Goal: Information Seeking & Learning: Learn about a topic

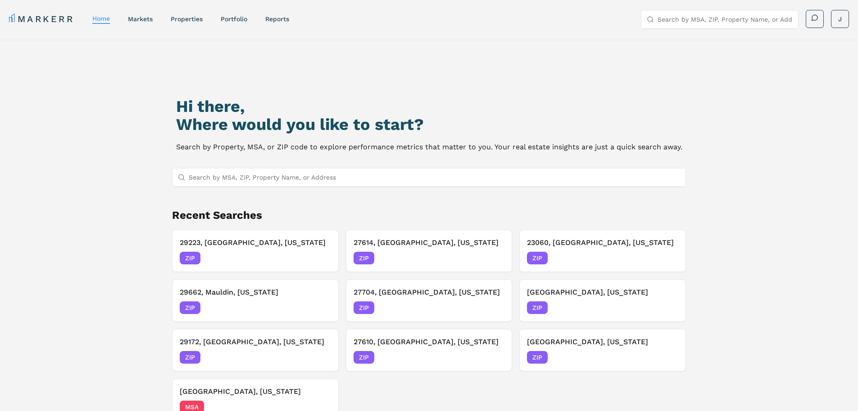
click at [328, 168] on input "Search by MSA, ZIP, Property Name, or Address" at bounding box center [435, 177] width 492 height 18
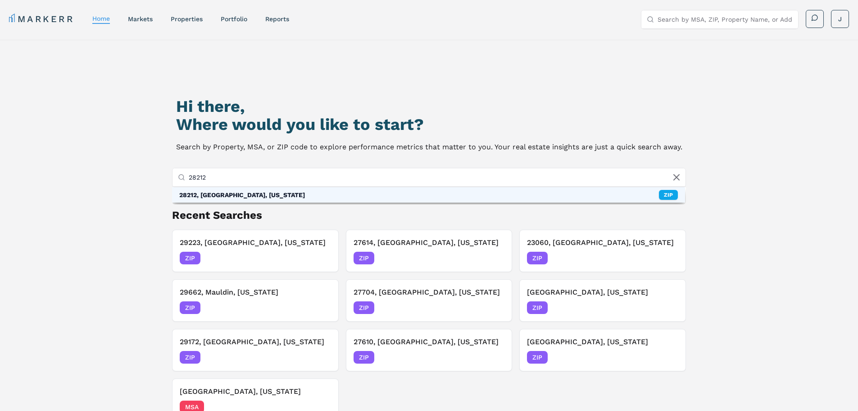
type input "28212"
click at [324, 197] on div "28212, [GEOGRAPHIC_DATA], [US_STATE] ZIP" at bounding box center [429, 194] width 514 height 15
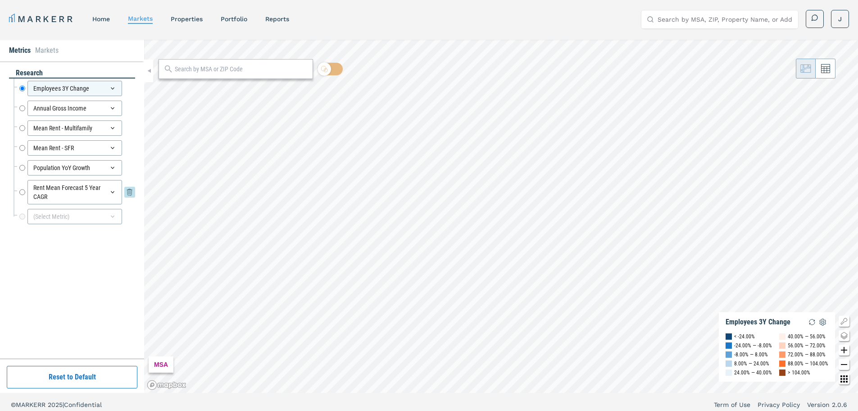
click at [22, 194] on input "Rent Mean Forecast 5 Year CAGR" at bounding box center [22, 192] width 6 height 24
radio input "false"
radio input "true"
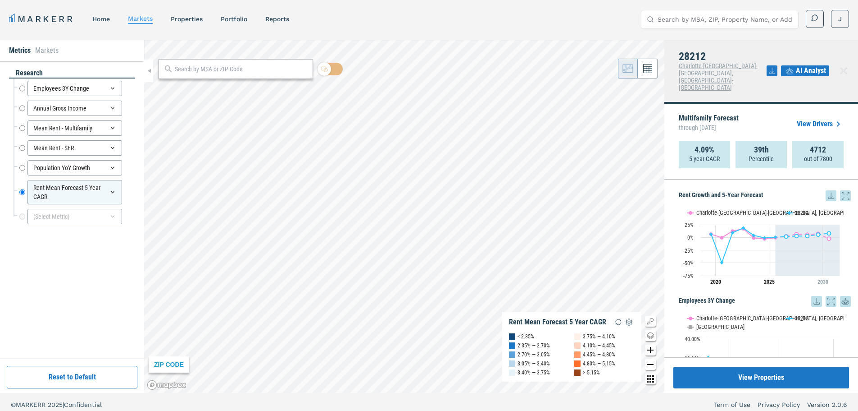
click at [826, 190] on icon at bounding box center [831, 195] width 11 height 11
click at [771, 240] on div "Download as XLS" at bounding box center [794, 232] width 72 height 20
